Goal: Information Seeking & Learning: Learn about a topic

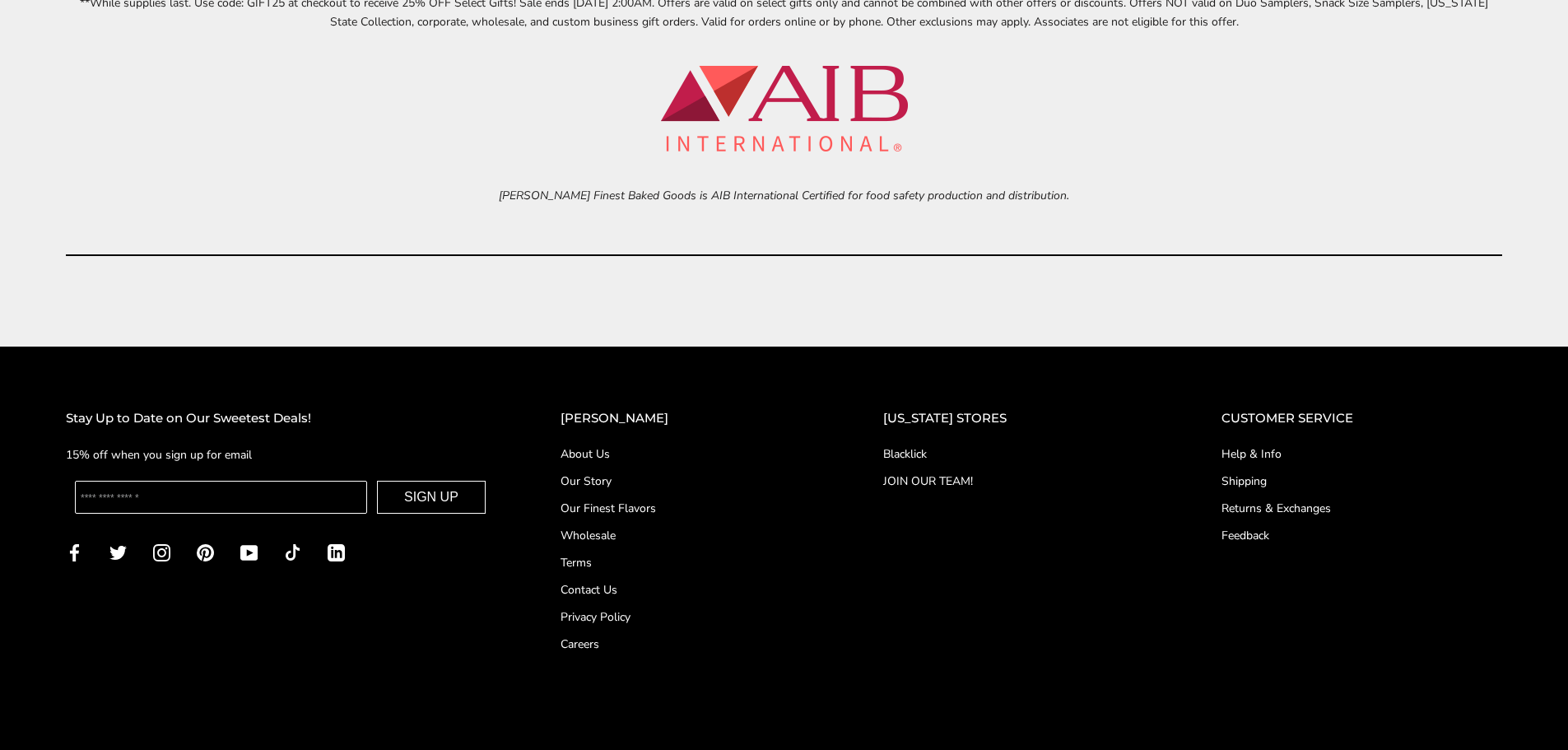
scroll to position [7638, 0]
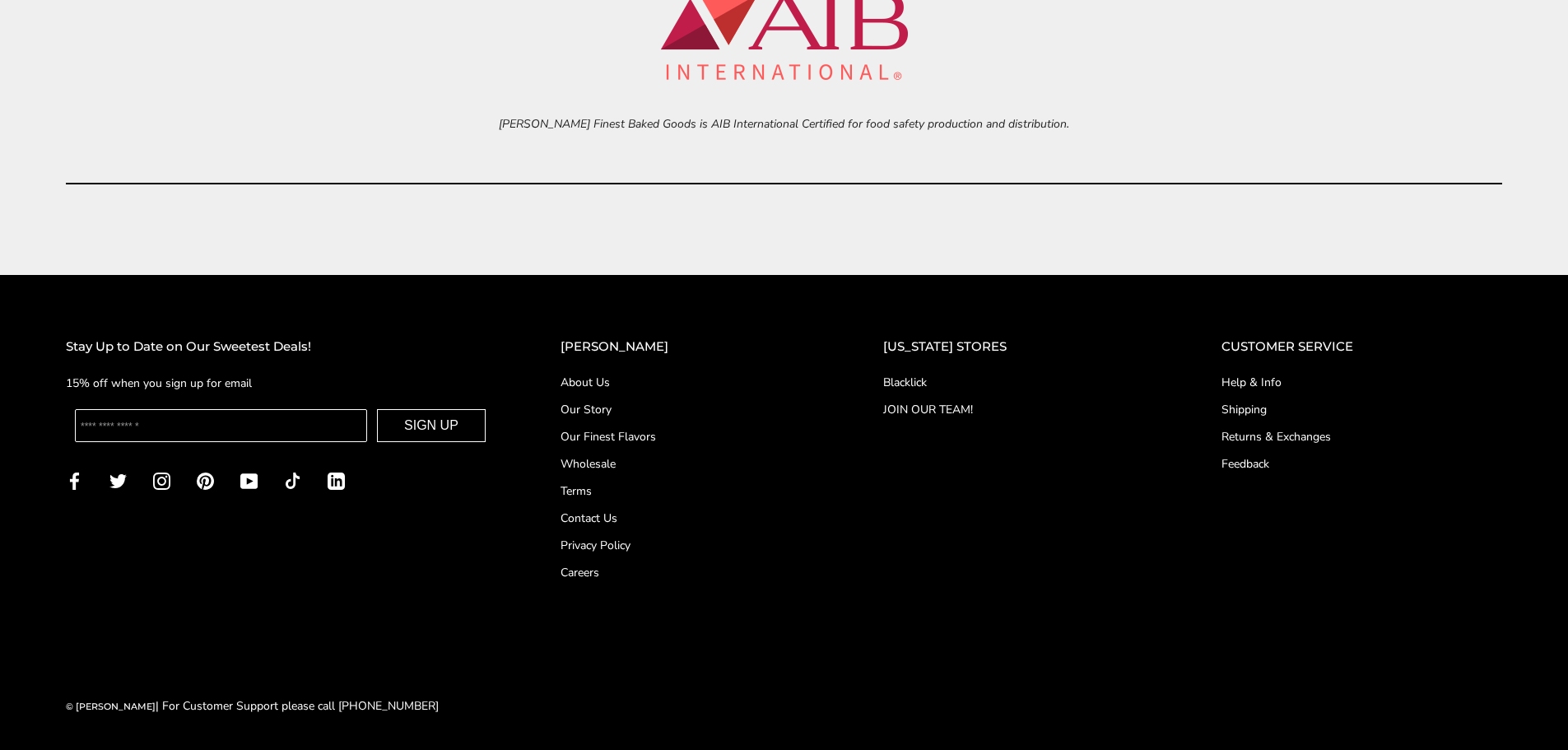
click at [623, 408] on link "Our Story" at bounding box center [689, 409] width 257 height 17
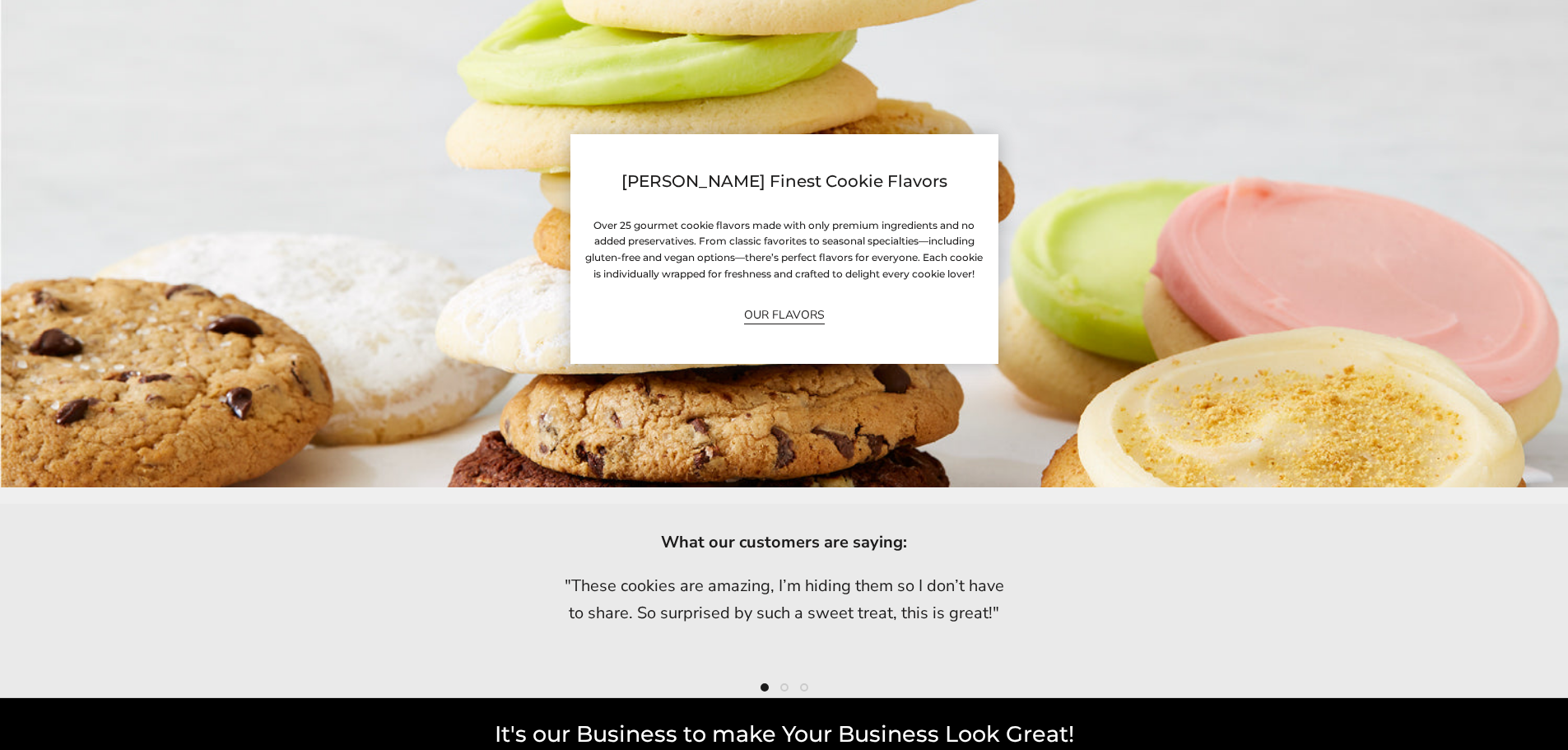
scroll to position [4608, 0]
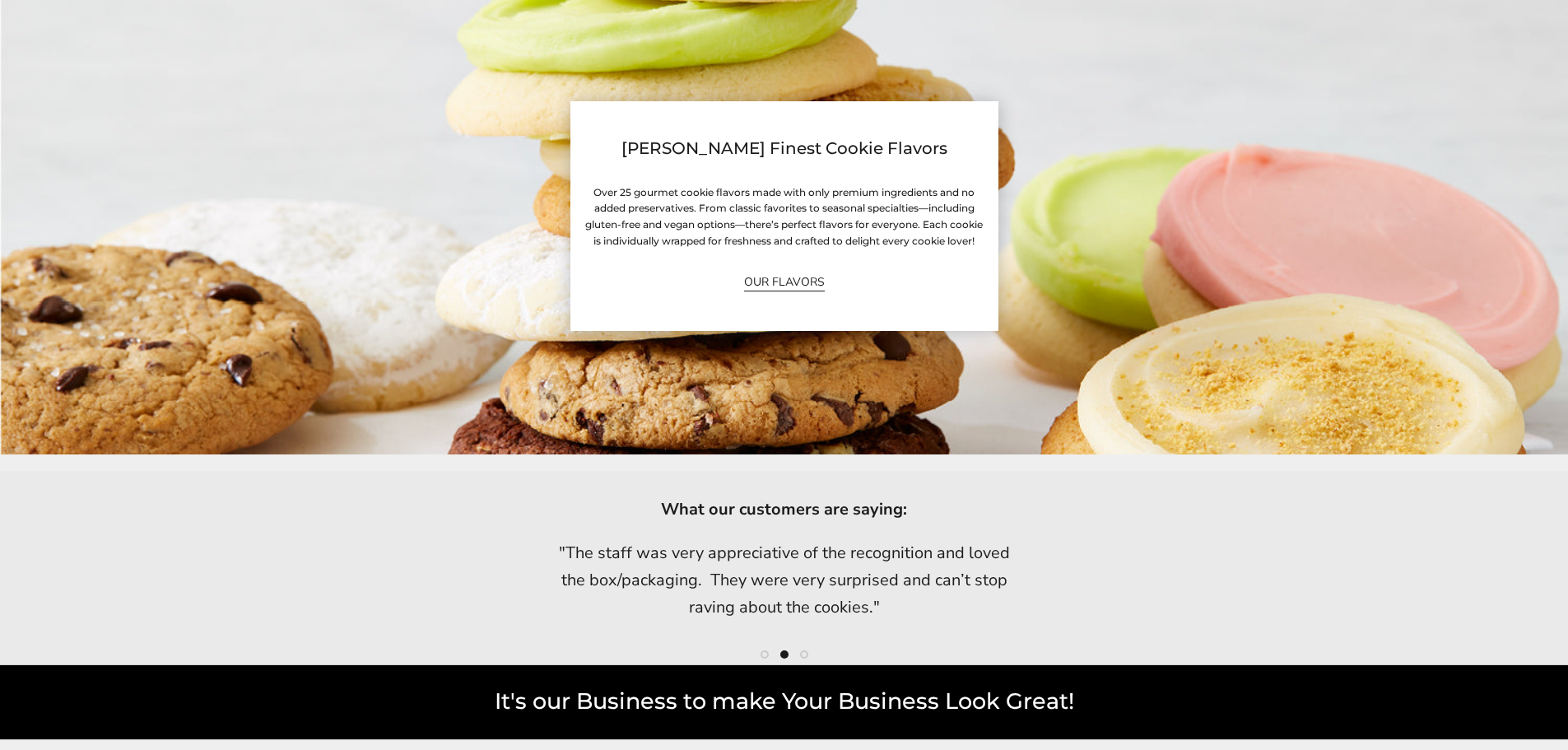
click at [770, 280] on link "OUR FLAVORS" at bounding box center [784, 281] width 81 height 19
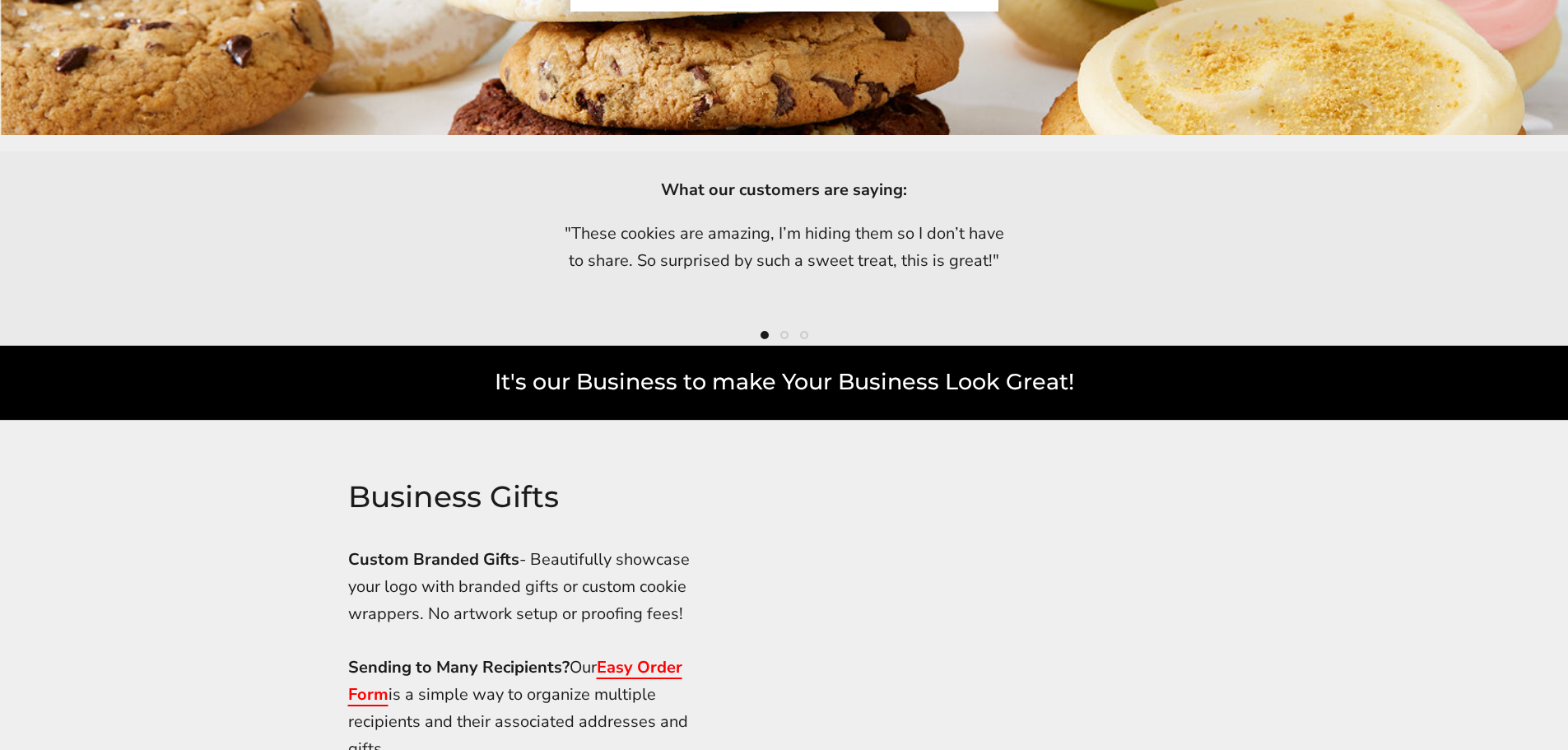
scroll to position [5102, 0]
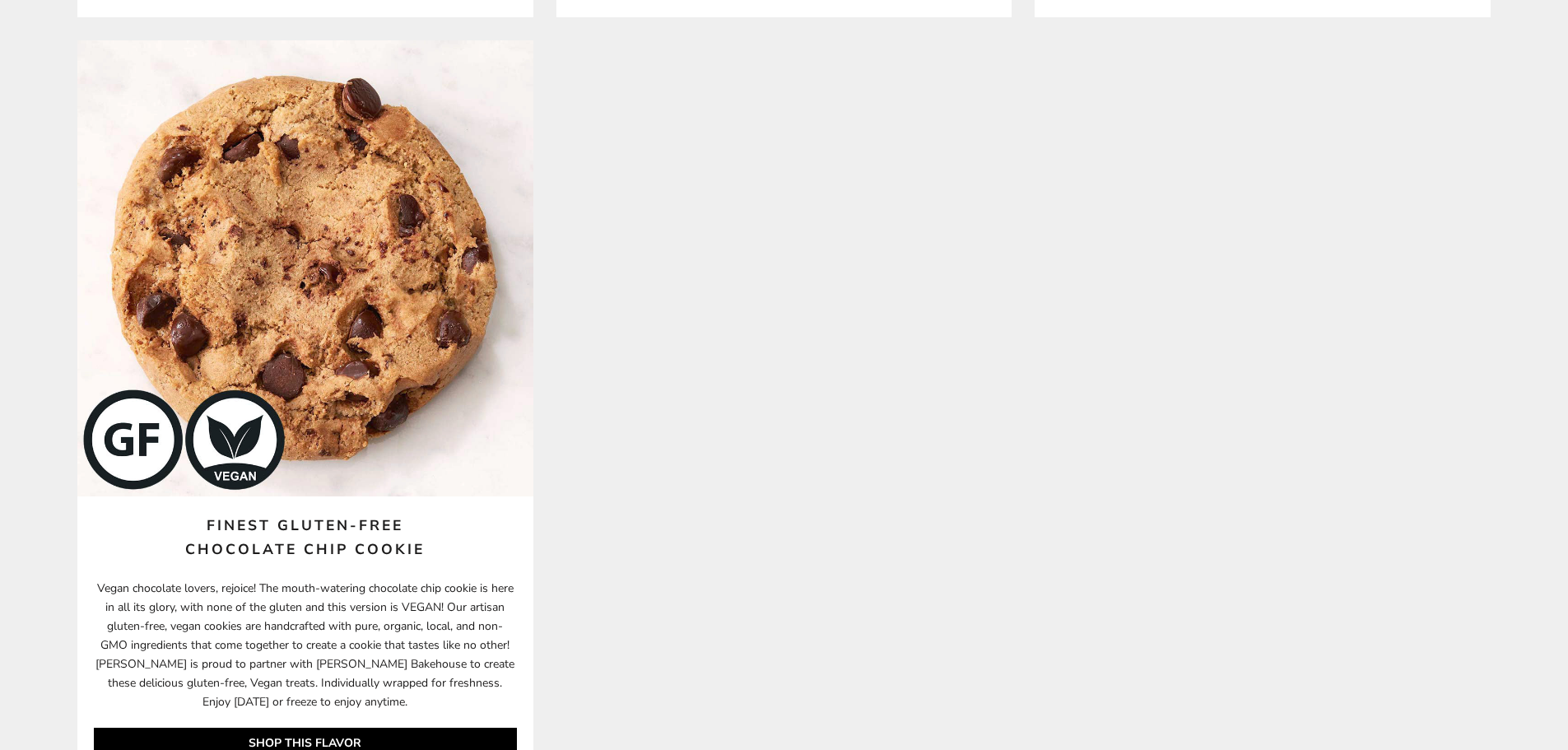
scroll to position [9709, 0]
